Goal: Transaction & Acquisition: Purchase product/service

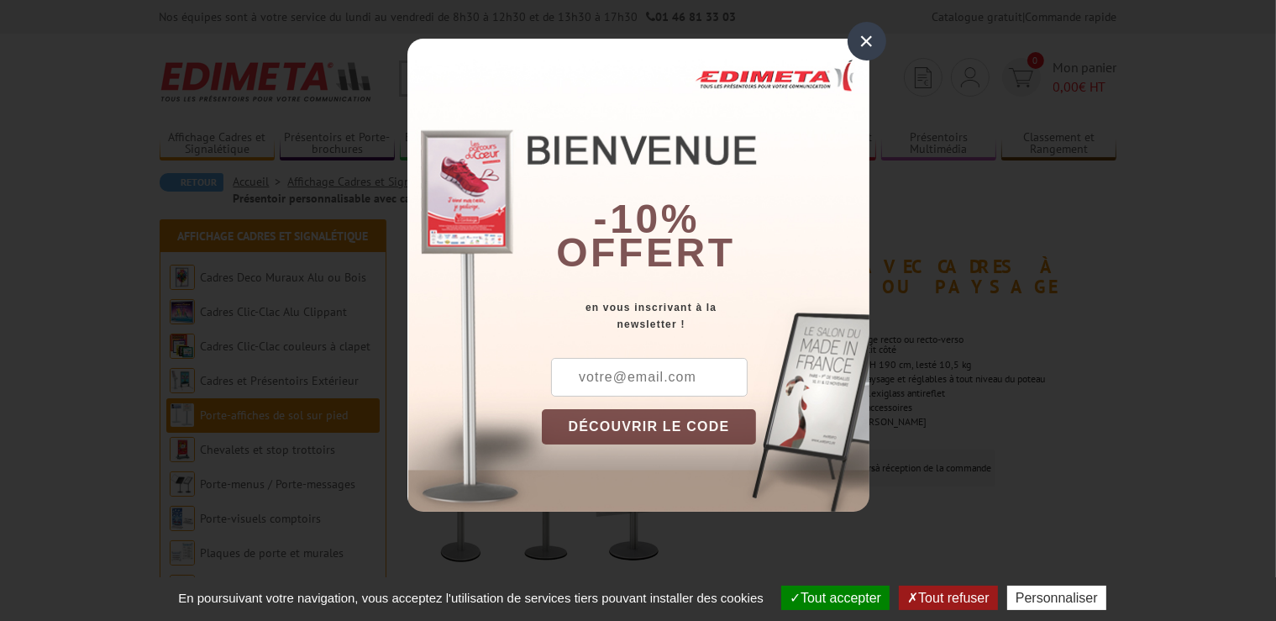
click at [865, 39] on div "×" at bounding box center [867, 41] width 39 height 39
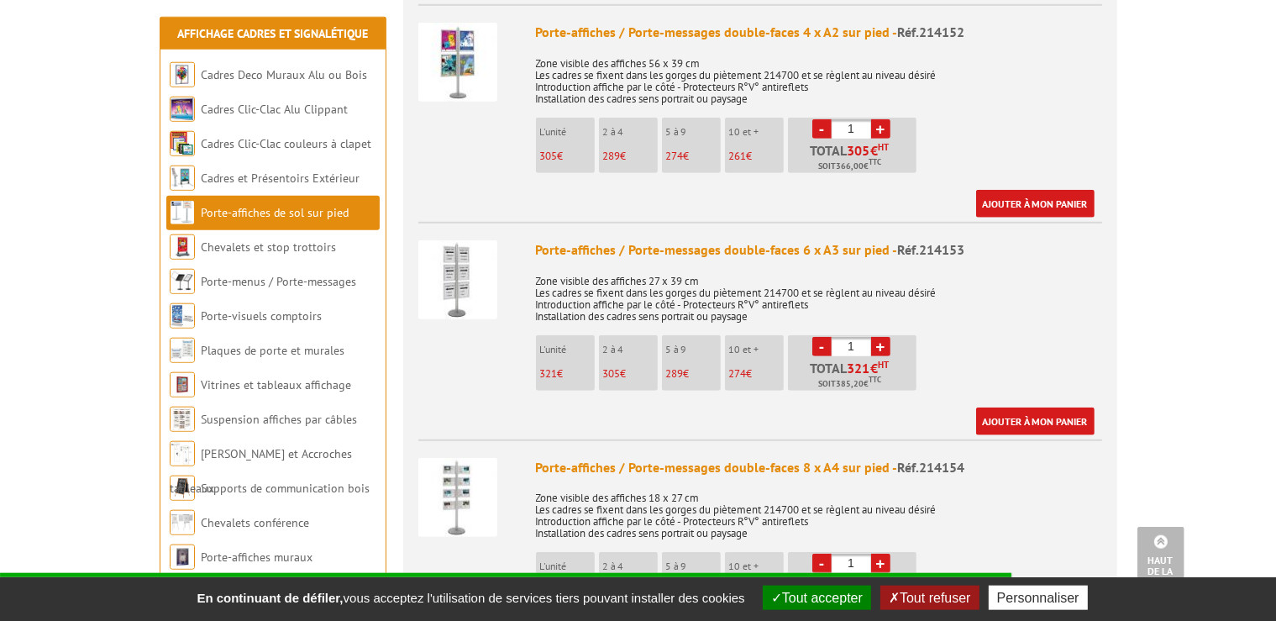
scroll to position [1153, 0]
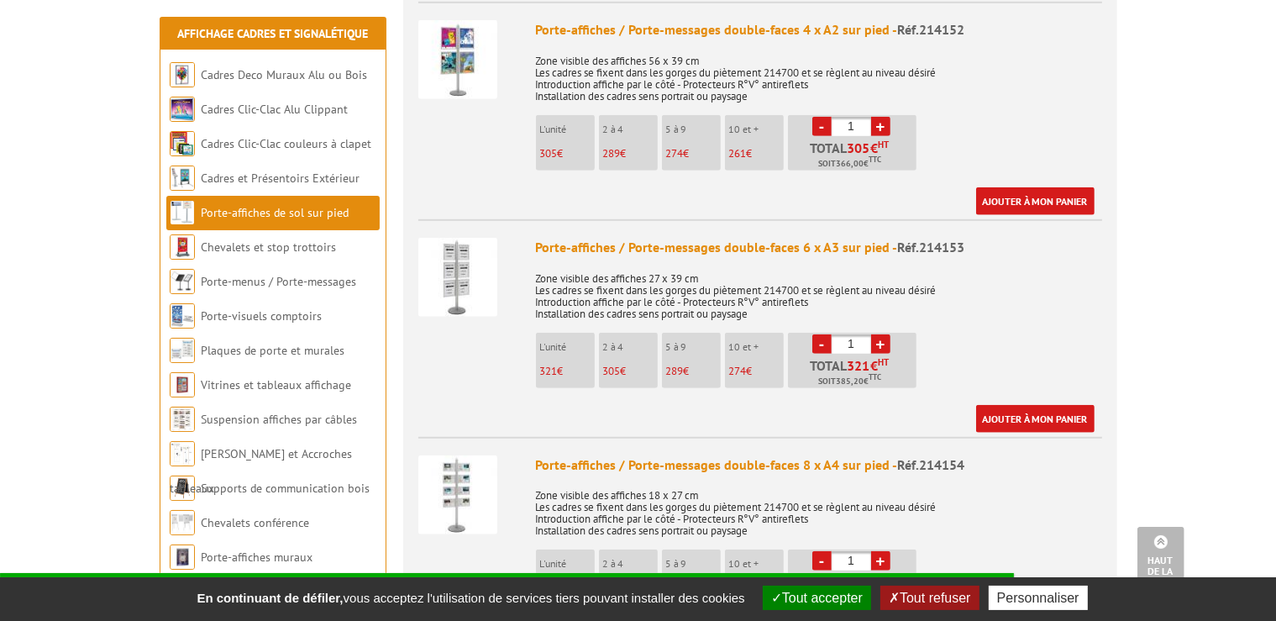
click at [455, 257] on img at bounding box center [457, 277] width 79 height 79
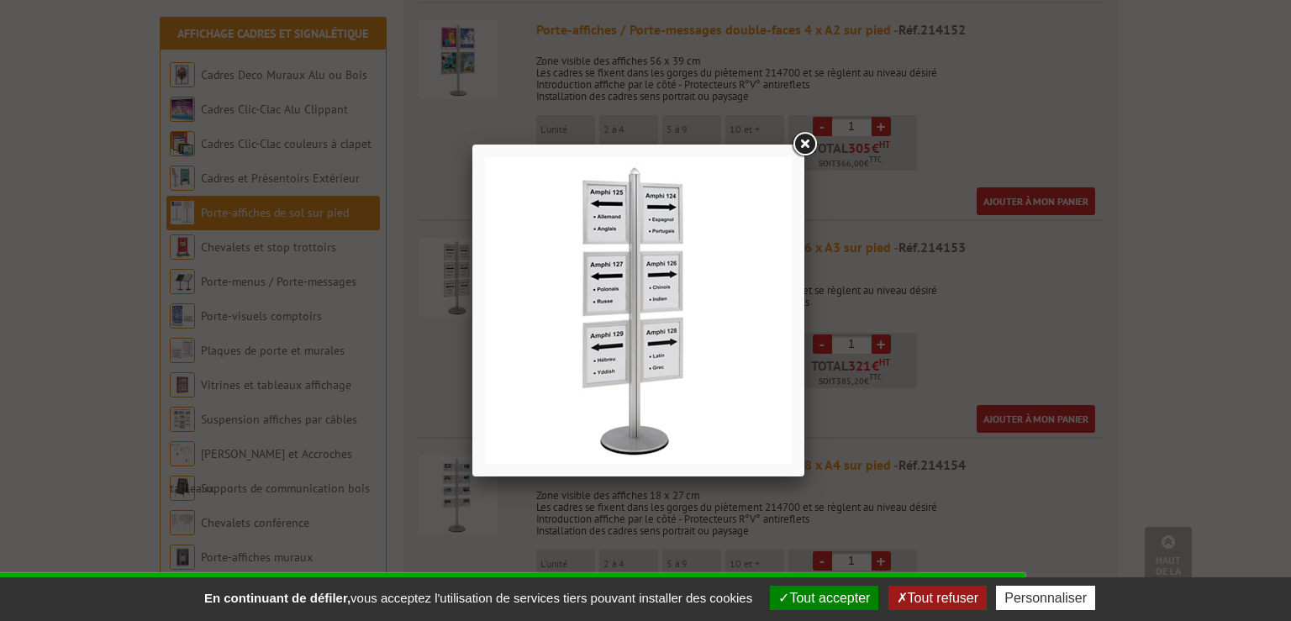
click at [812, 146] on link at bounding box center [804, 144] width 30 height 30
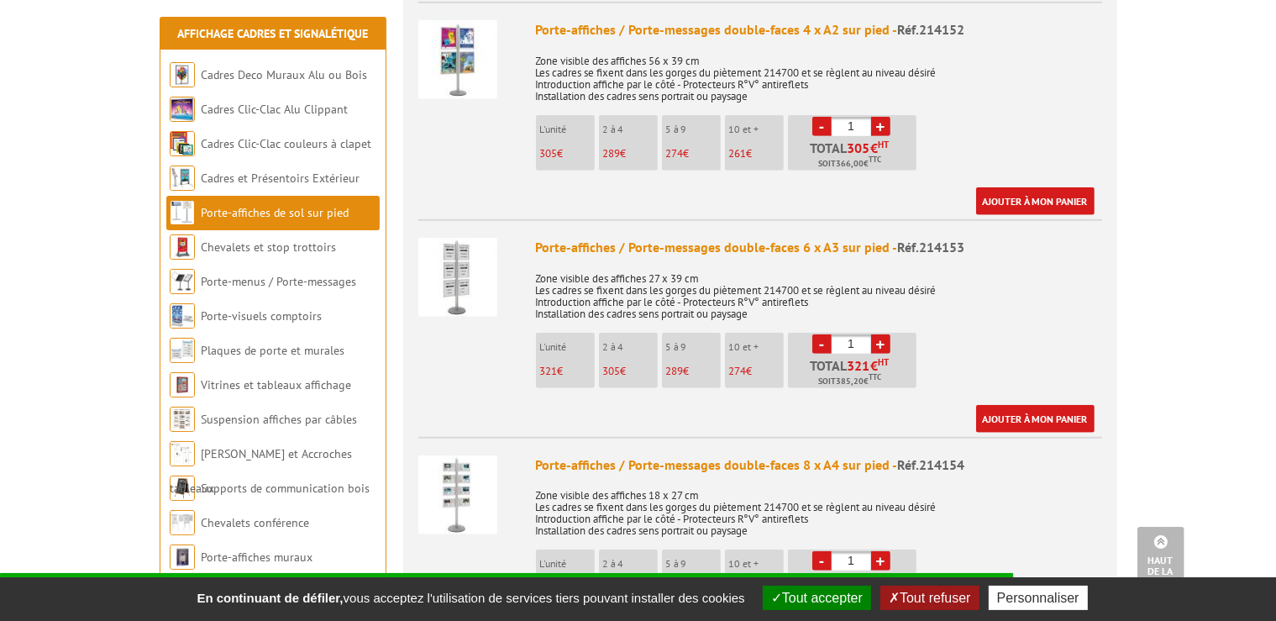
click at [469, 252] on img at bounding box center [457, 277] width 79 height 79
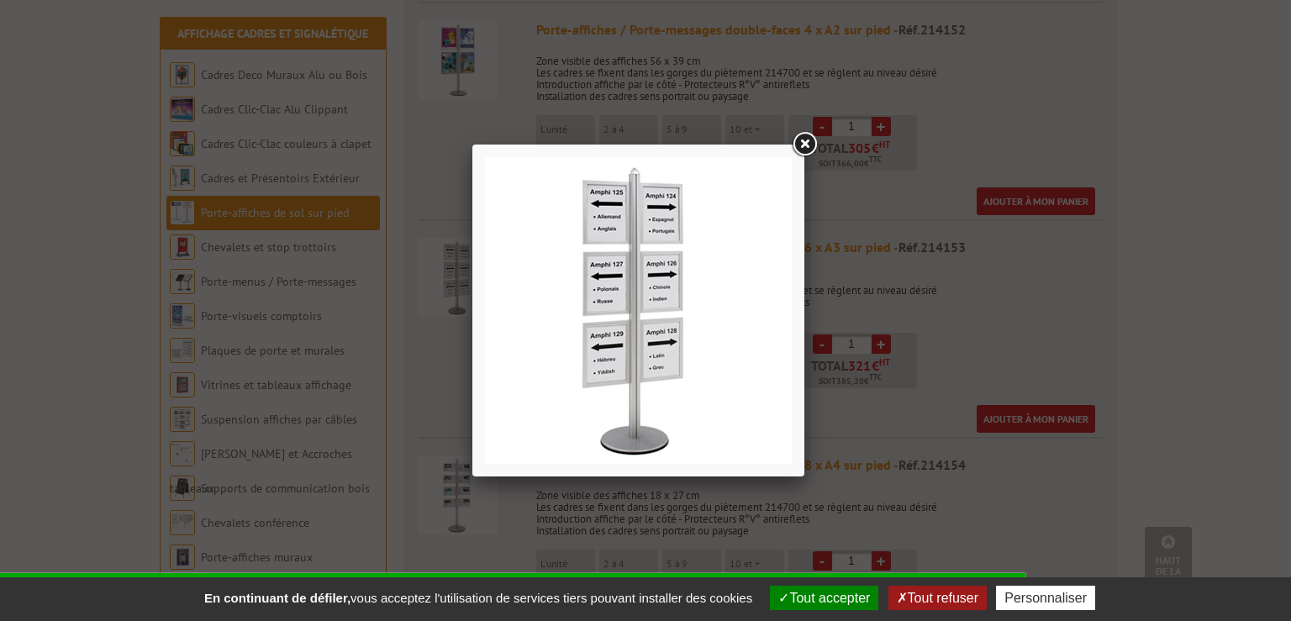
click at [812, 140] on link at bounding box center [804, 144] width 30 height 30
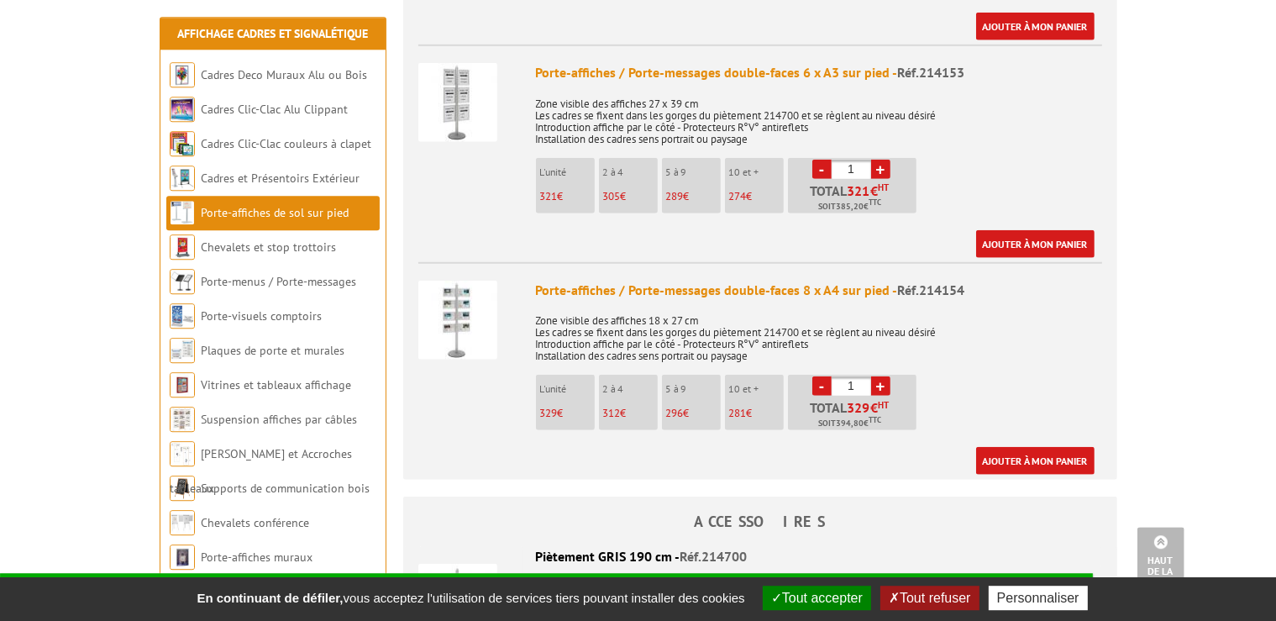
scroll to position [1330, 0]
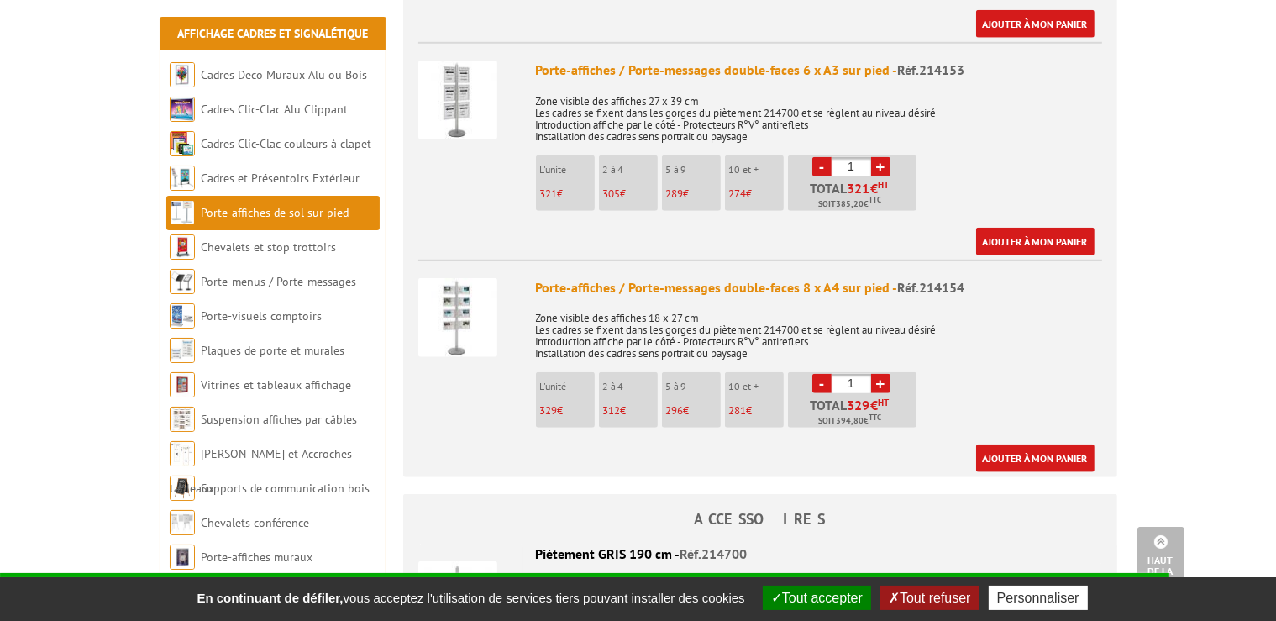
click at [461, 284] on img at bounding box center [457, 317] width 79 height 79
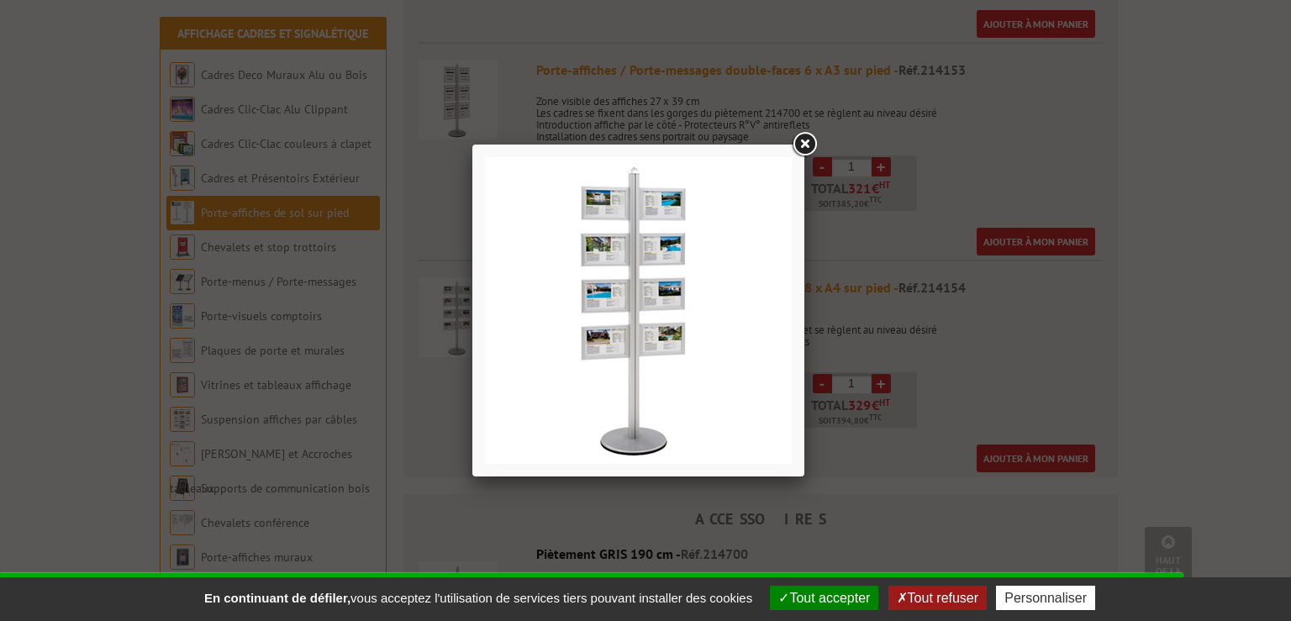
click at [807, 142] on link at bounding box center [804, 144] width 30 height 30
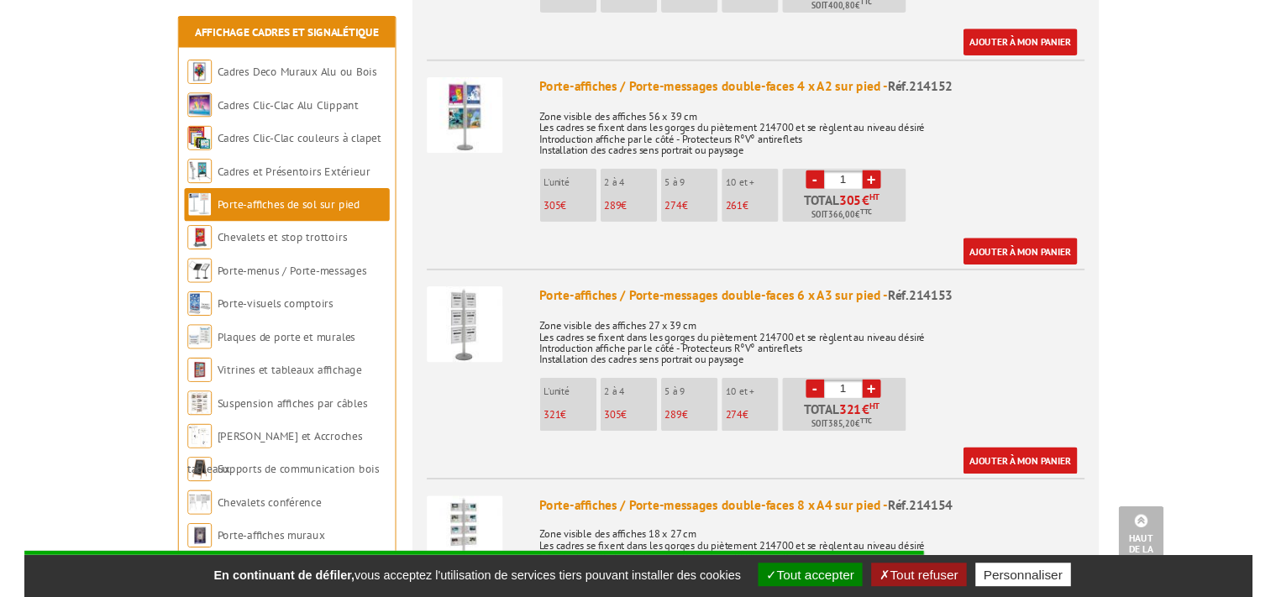
scroll to position [1064, 0]
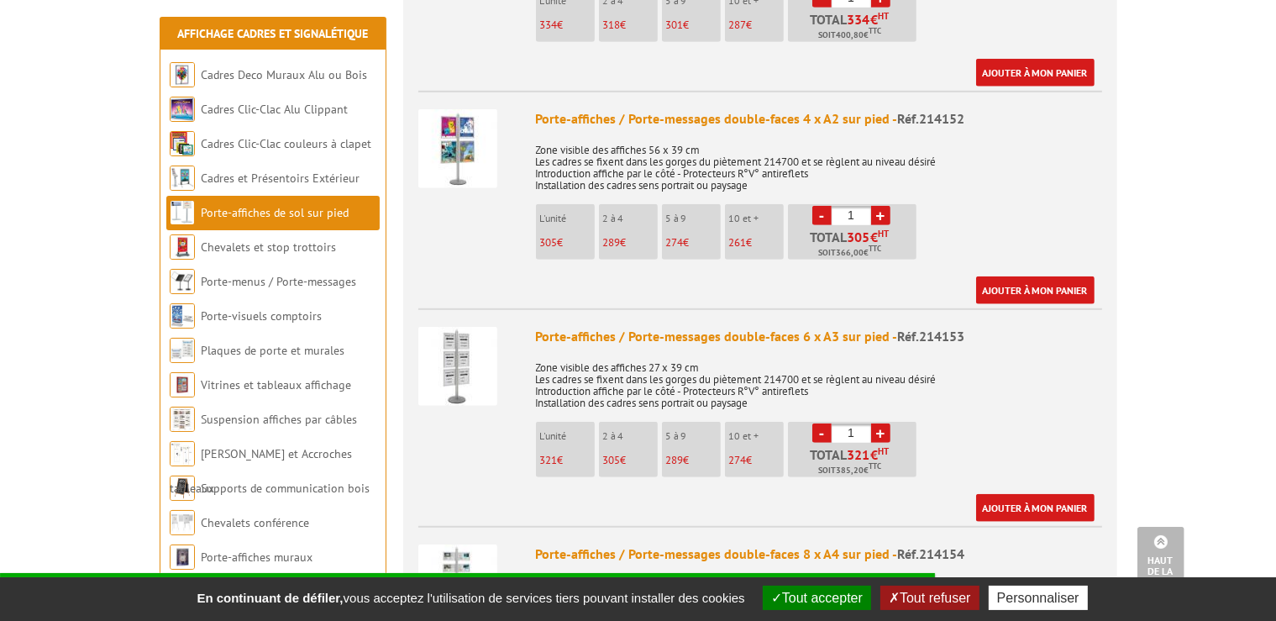
click at [944, 597] on button "Tout refuser" at bounding box center [930, 598] width 98 height 24
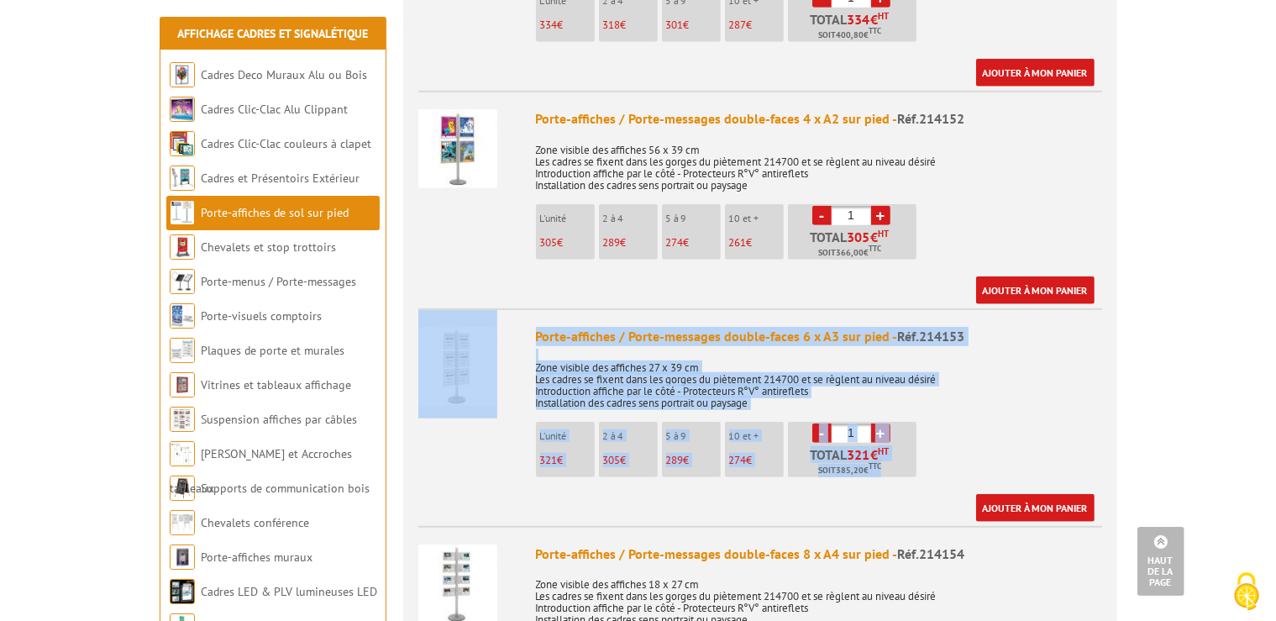
drag, startPoint x: 423, startPoint y: 294, endPoint x: 960, endPoint y: 488, distance: 570.9
click at [960, 488] on li "Porte-affiches / Porte-messages double-faces 6 x A3 sur pied - Réf.214153 Zone …" at bounding box center [760, 414] width 684 height 213
copy li "Porte-affiches / Porte-messages double-faces 6 x A3 sur pied - Réf.214153 Zone …"
